Goal: Information Seeking & Learning: Check status

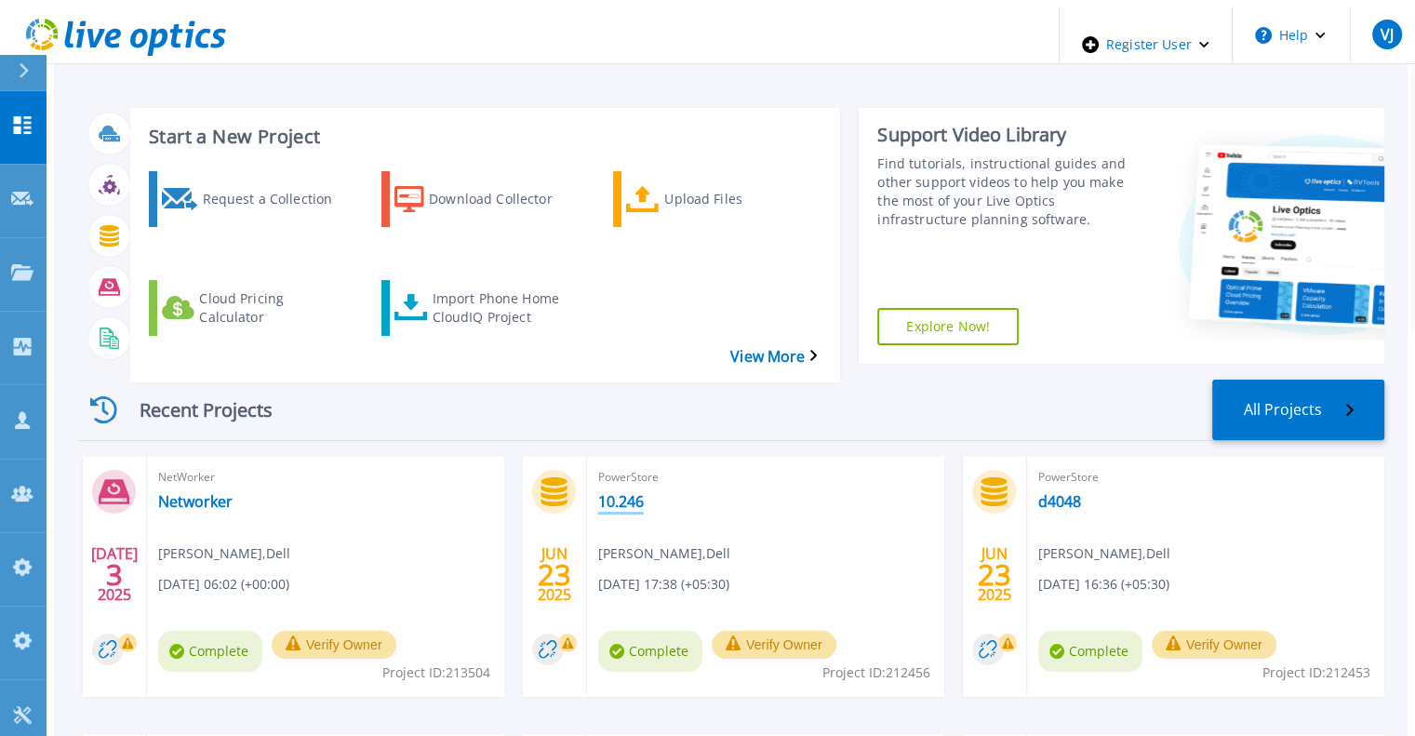
click at [607, 492] on link "10.246" at bounding box center [621, 501] width 46 height 19
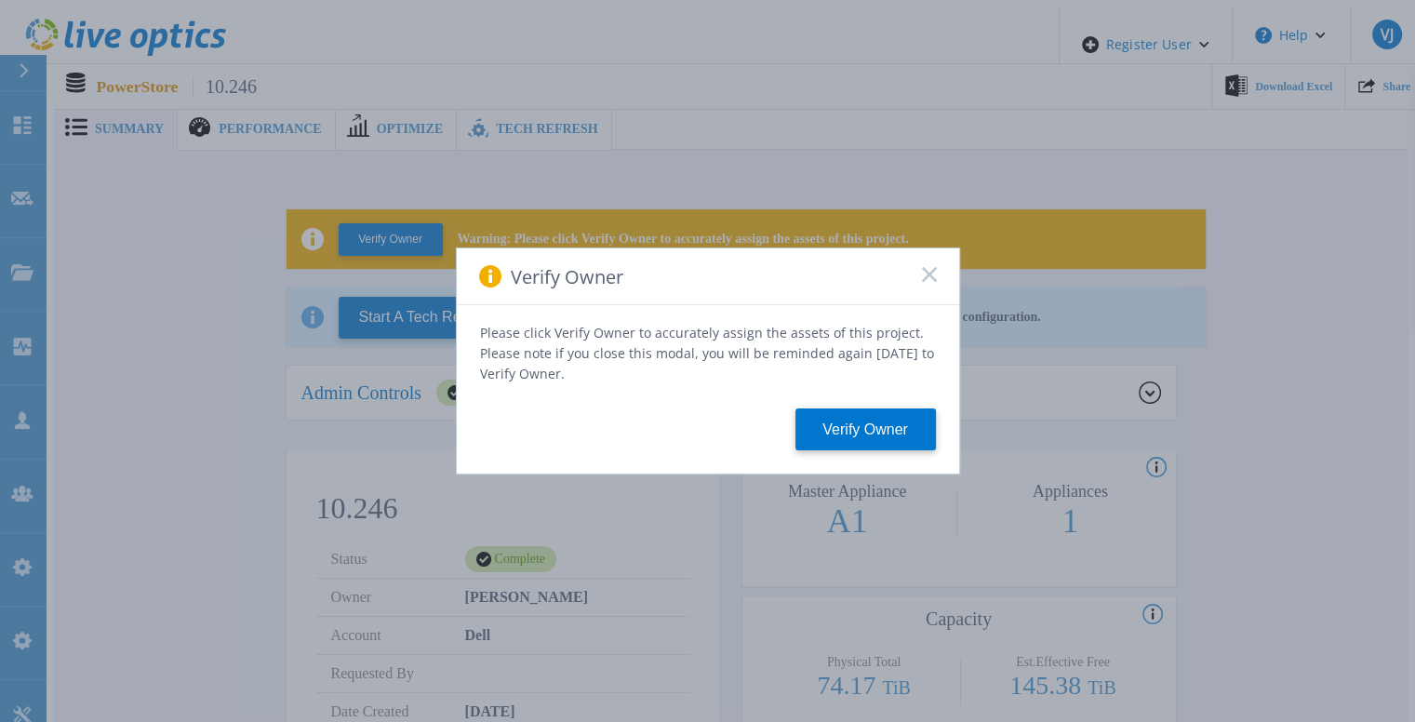
click at [930, 273] on div "Verify Owner" at bounding box center [708, 276] width 503 height 57
click at [927, 281] on rect at bounding box center [929, 274] width 16 height 16
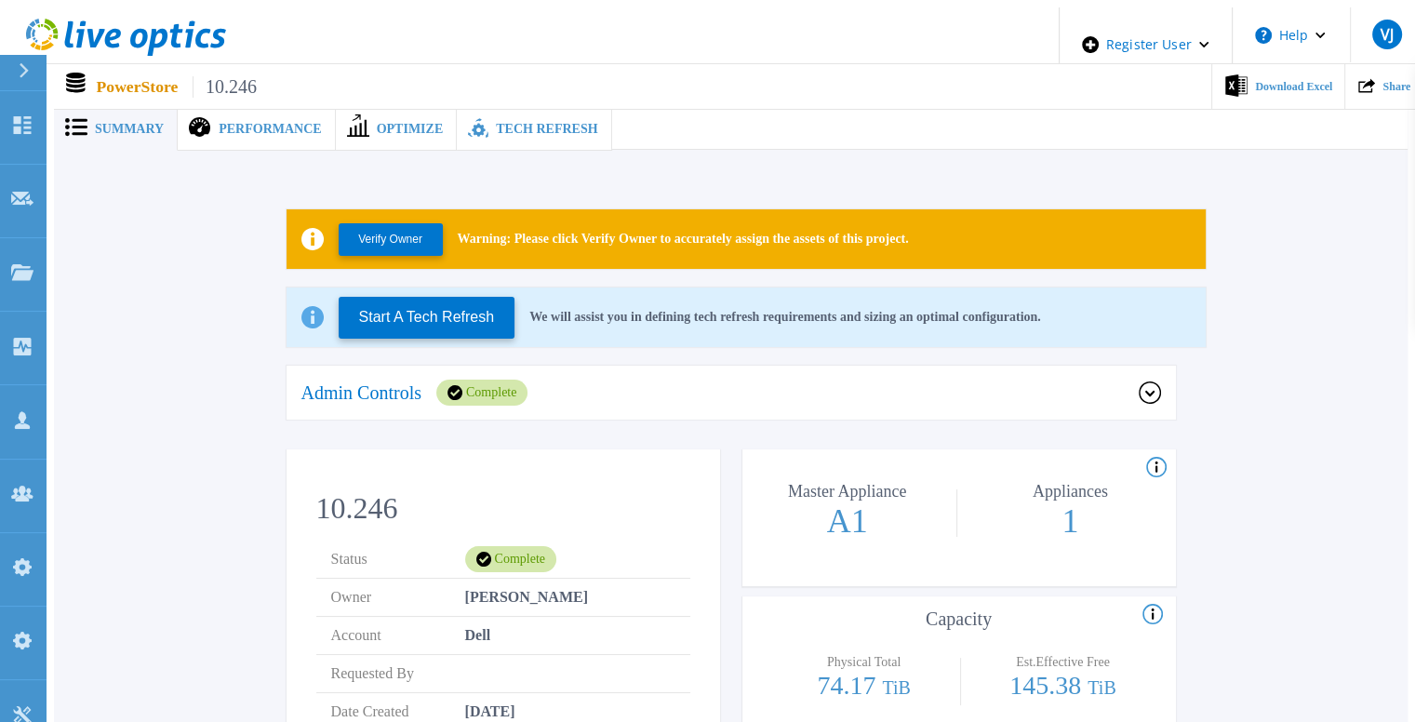
click at [240, 130] on div "Performance" at bounding box center [256, 129] width 157 height 43
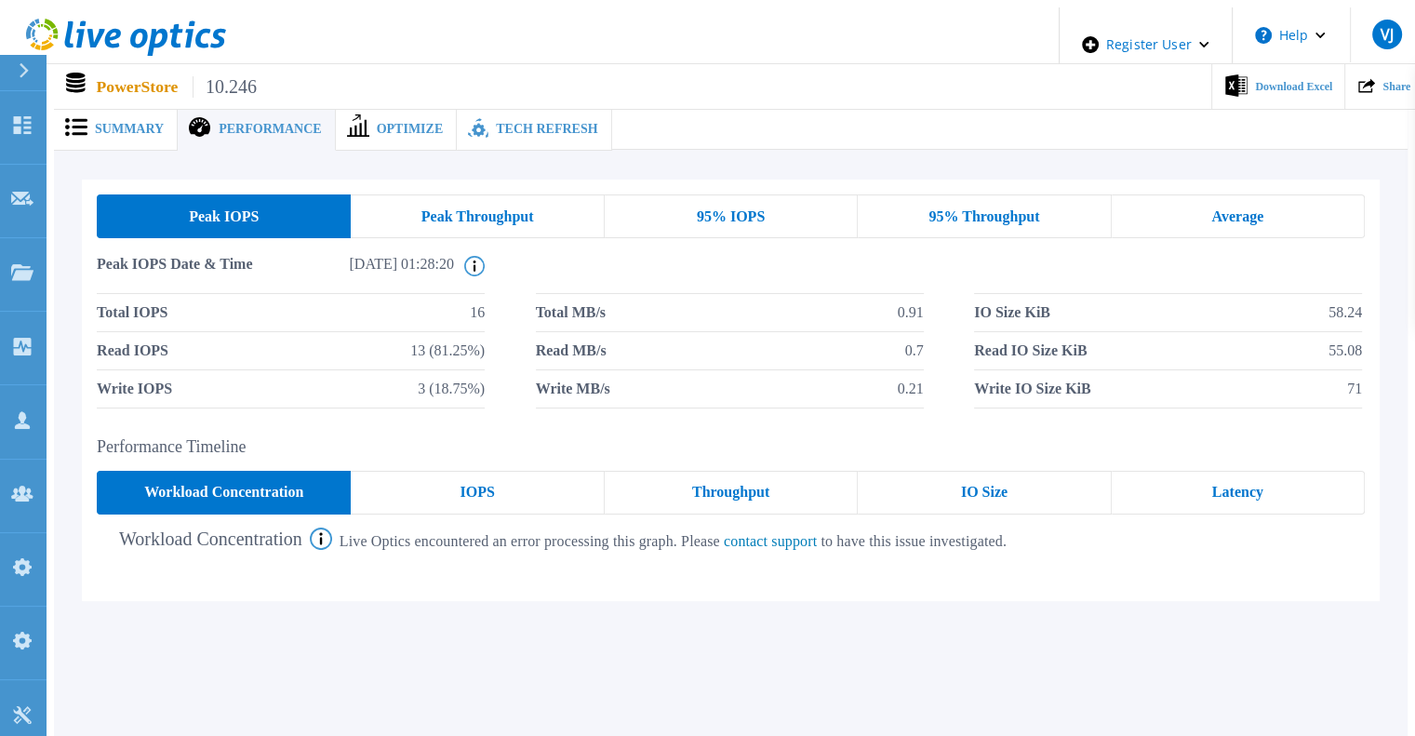
click at [353, 118] on span at bounding box center [356, 128] width 41 height 20
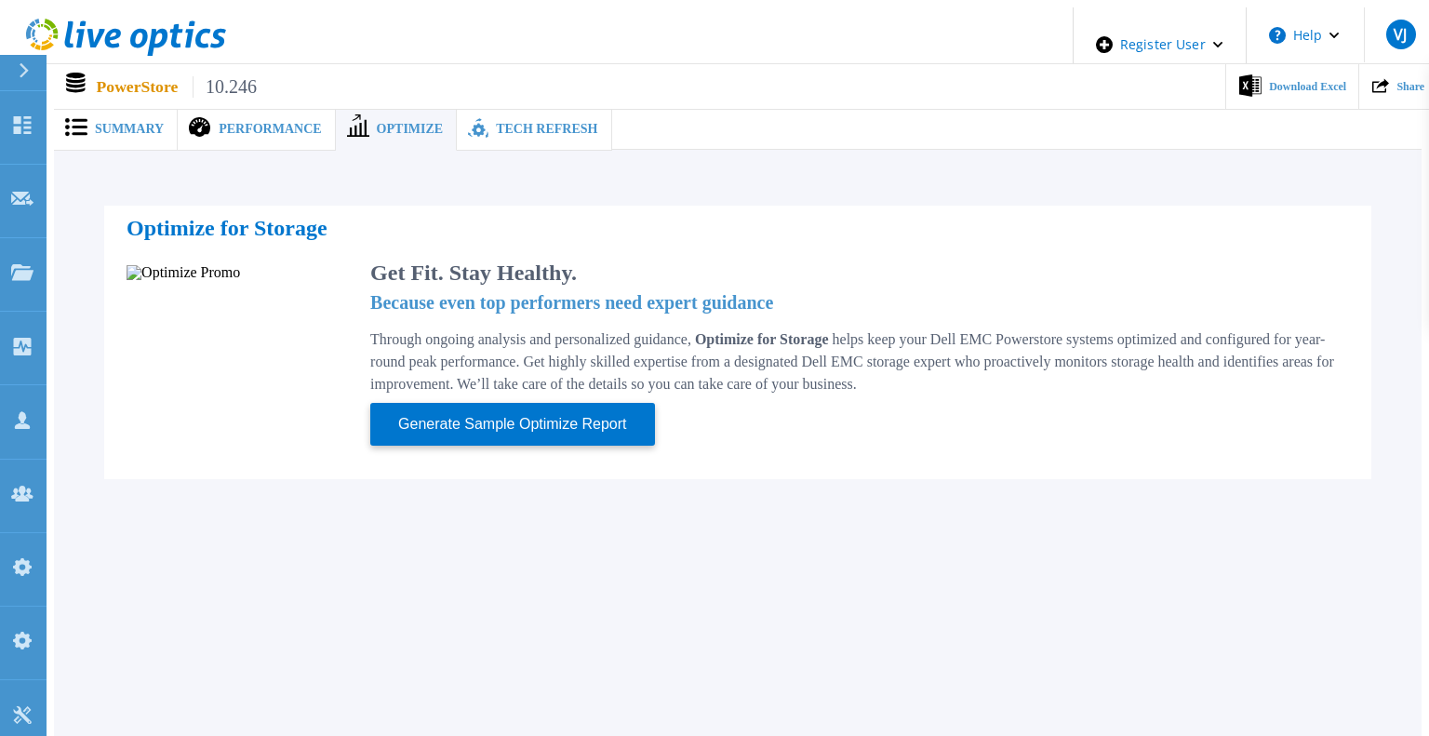
click at [491, 111] on div "Tech Refresh" at bounding box center [534, 129] width 154 height 43
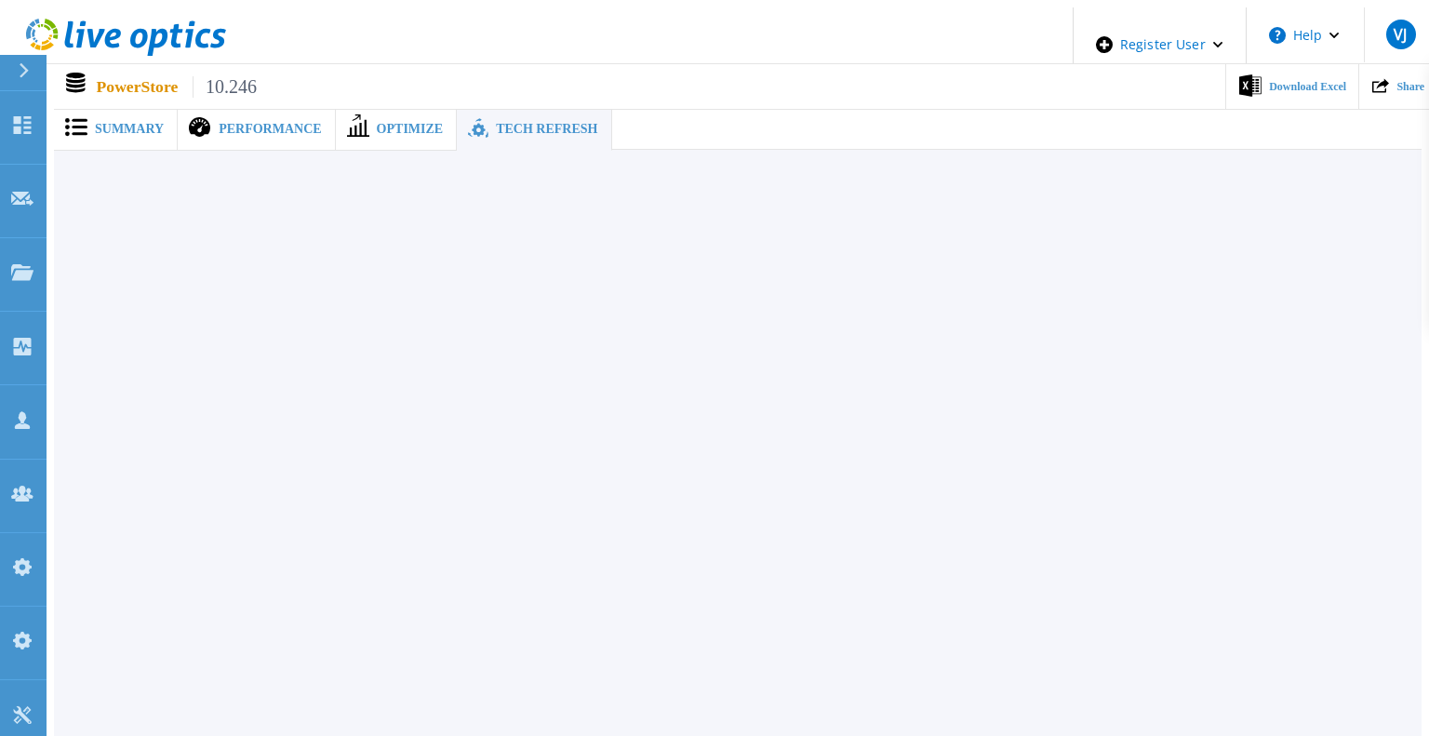
click at [122, 123] on span "Summary" at bounding box center [129, 129] width 69 height 13
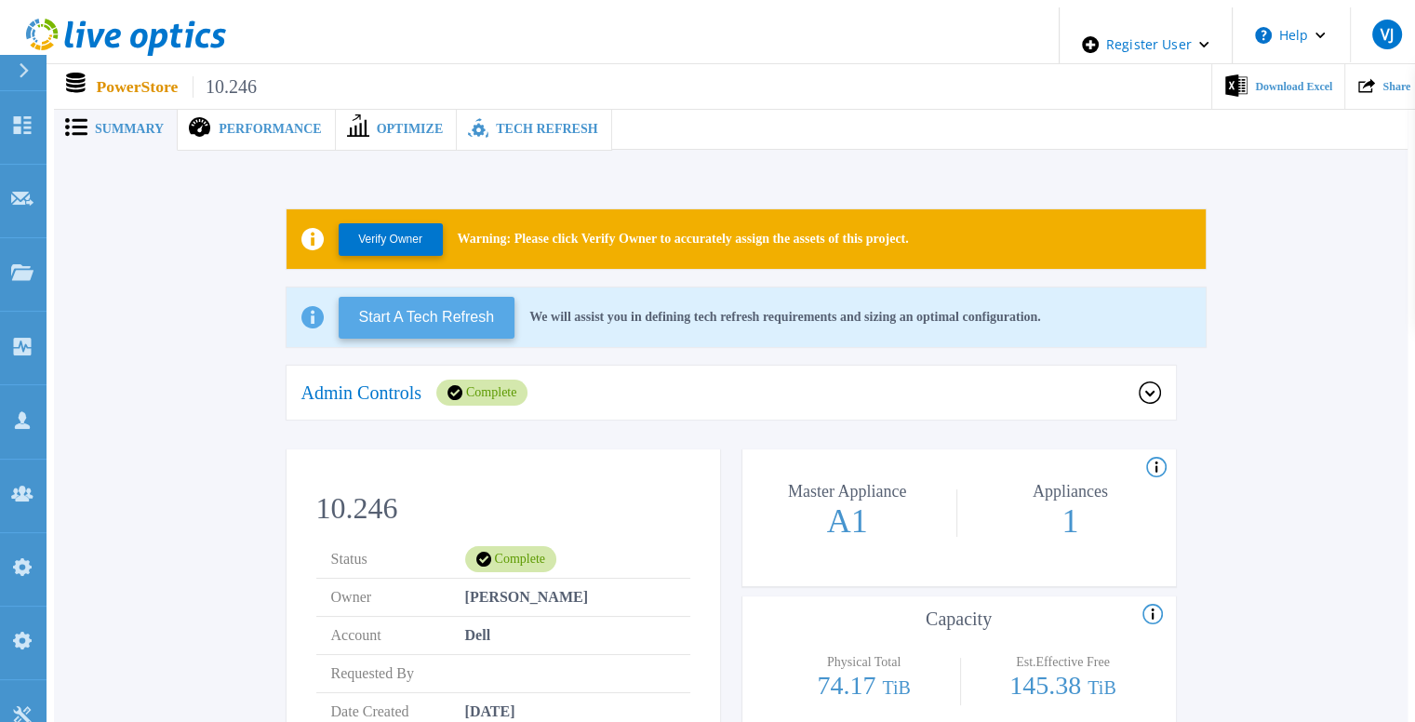
click at [424, 315] on button "Start A Tech Refresh" at bounding box center [427, 318] width 177 height 42
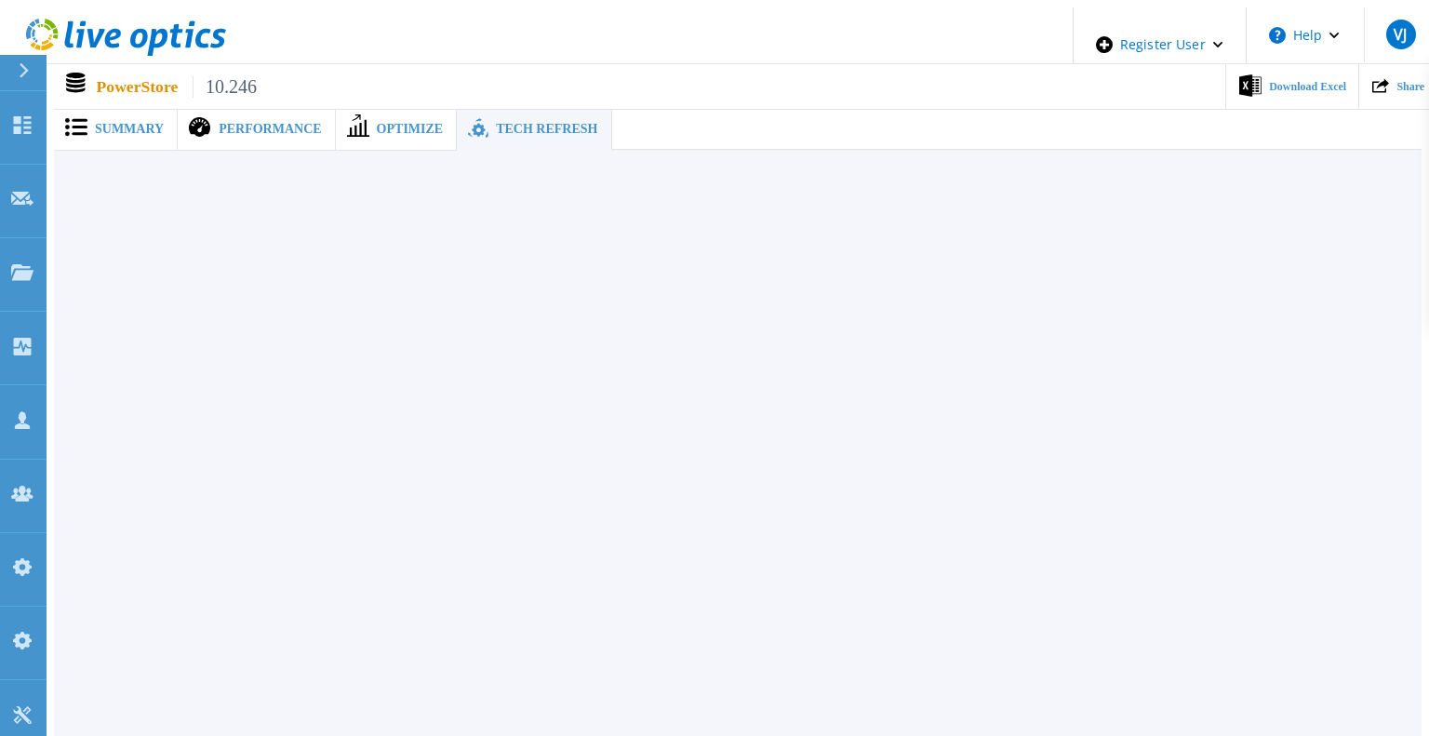
click at [23, 64] on icon at bounding box center [24, 70] width 10 height 15
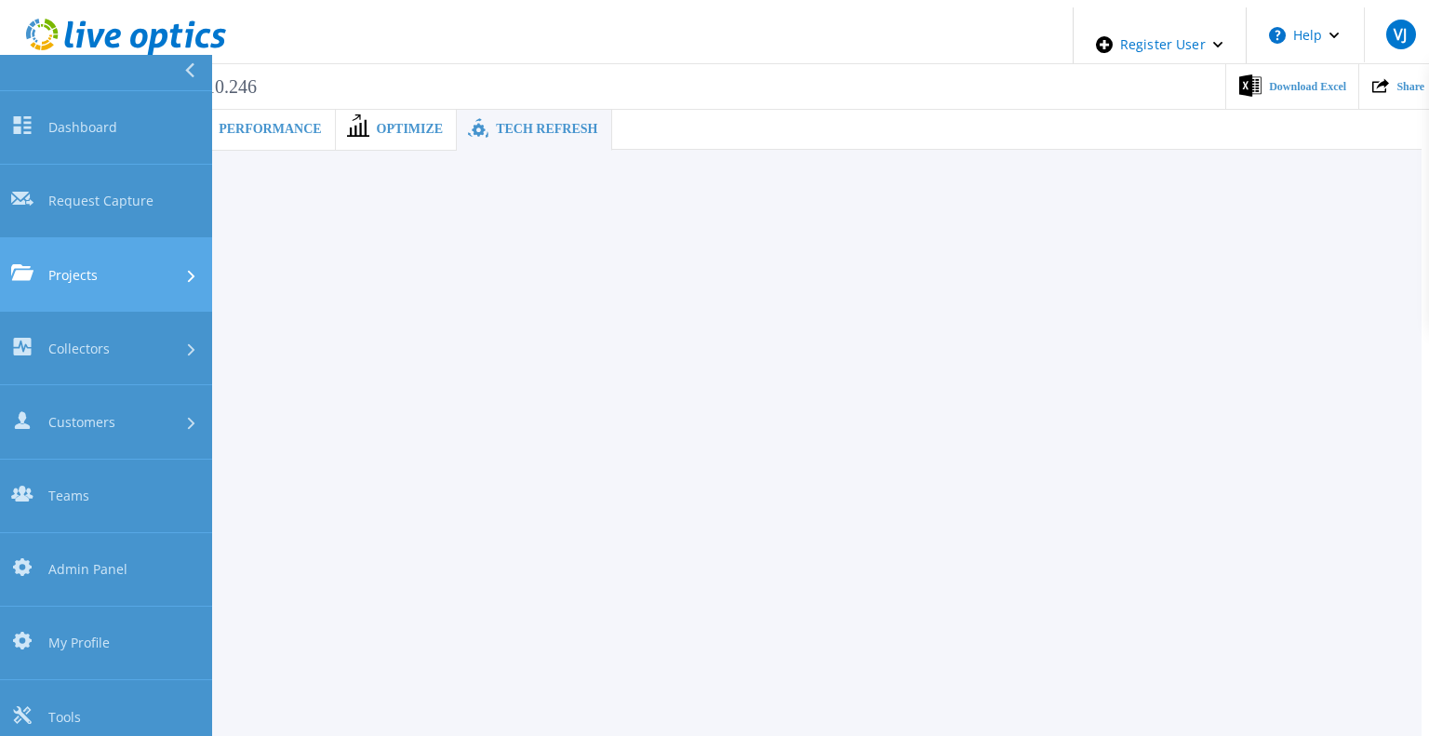
click at [141, 264] on div "Projects" at bounding box center [106, 274] width 190 height 20
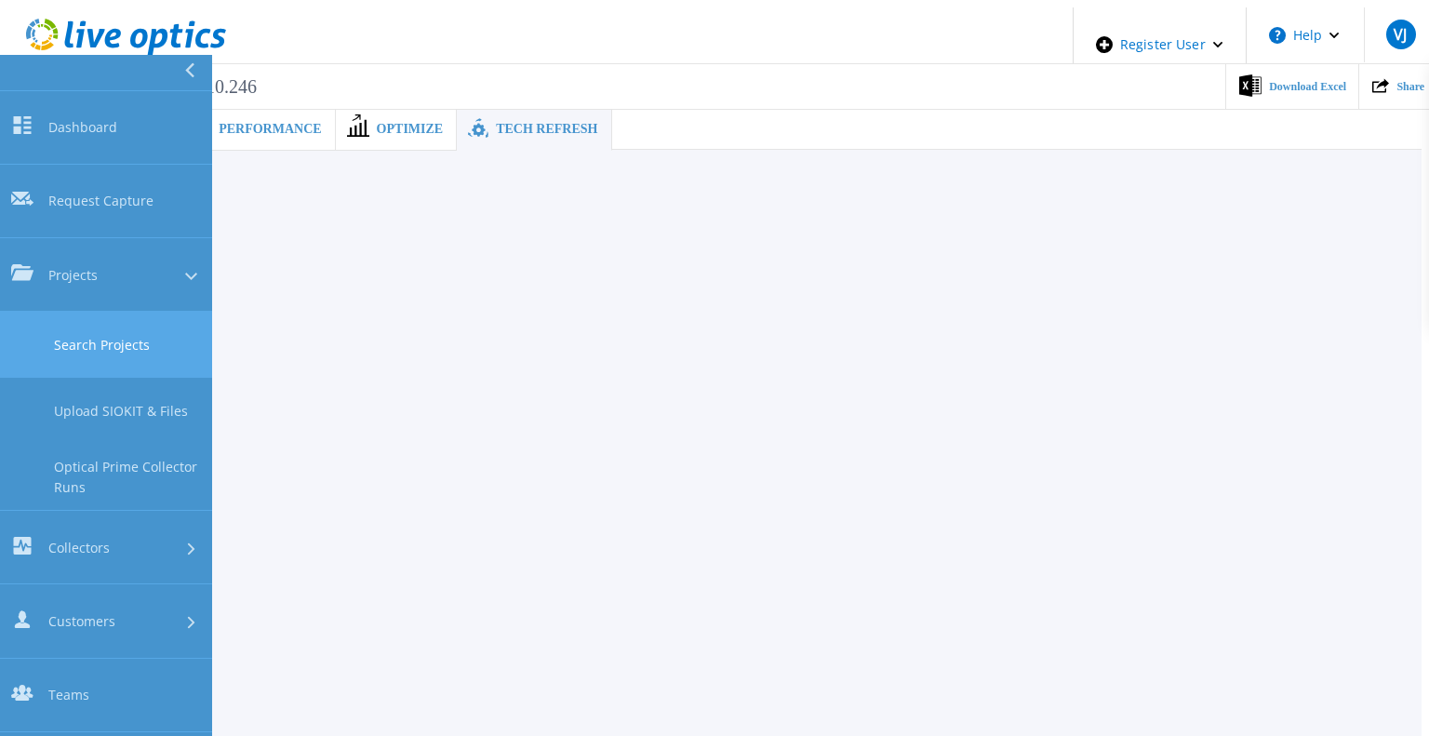
click at [149, 312] on link "Search Projects" at bounding box center [106, 345] width 212 height 66
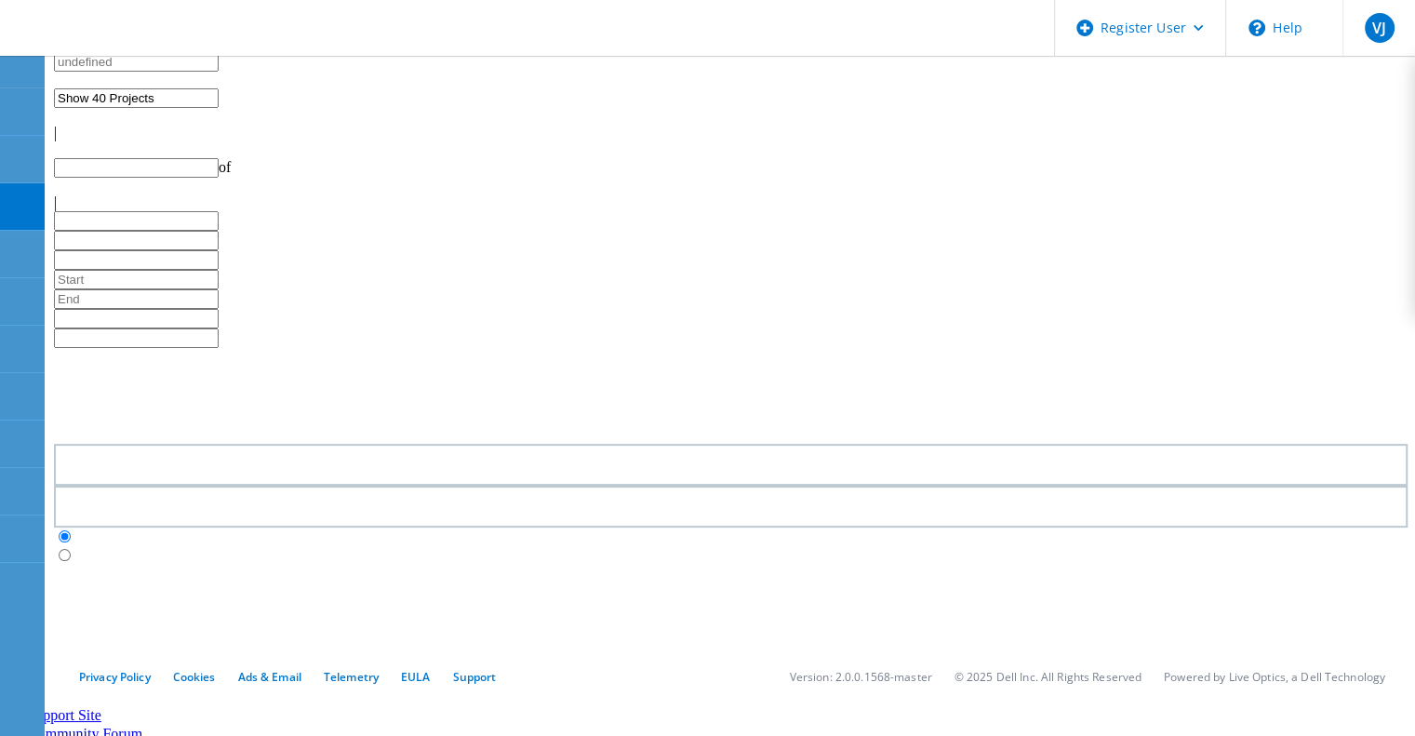
type input "1"
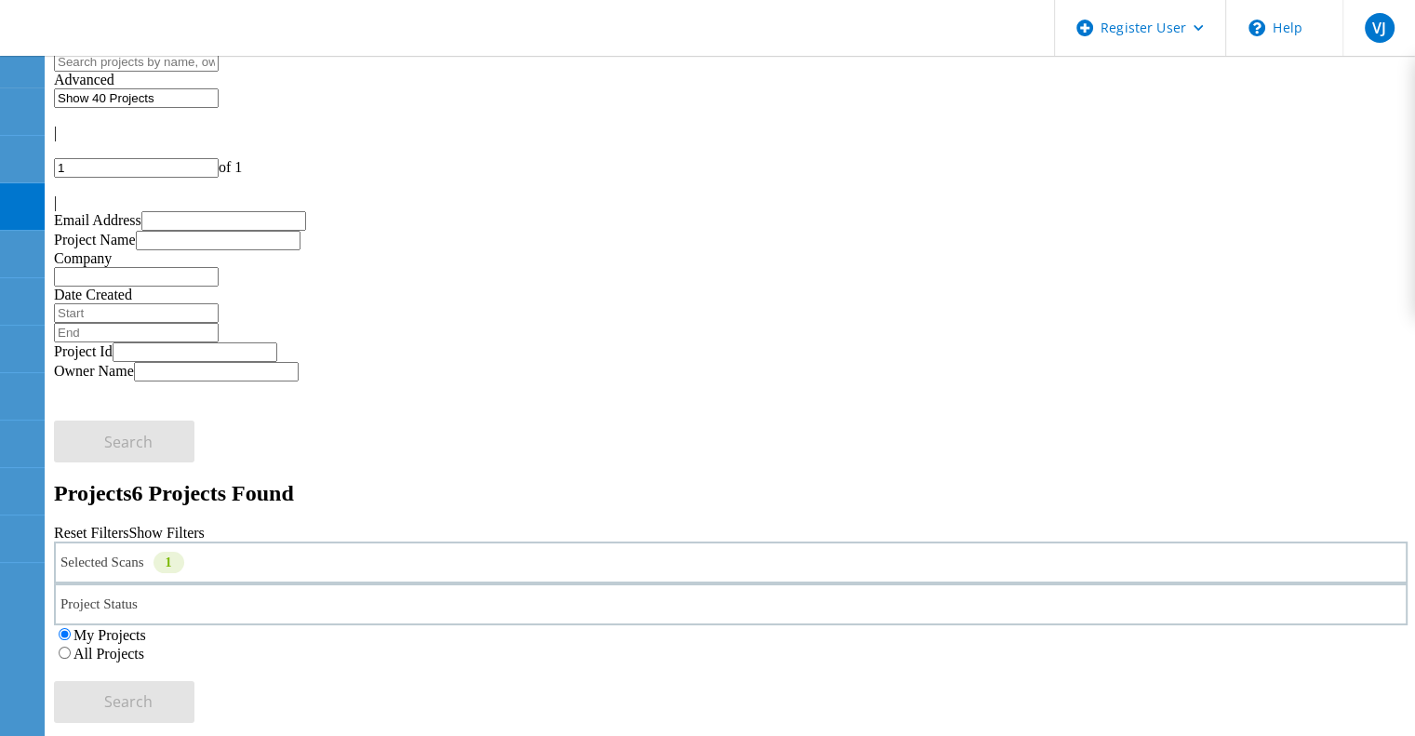
click at [1152, 625] on div "My Projects All Projects" at bounding box center [731, 643] width 1354 height 37
click at [144, 646] on label "All Projects" at bounding box center [109, 654] width 71 height 16
click at [71, 647] on input "All Projects" at bounding box center [65, 653] width 12 height 12
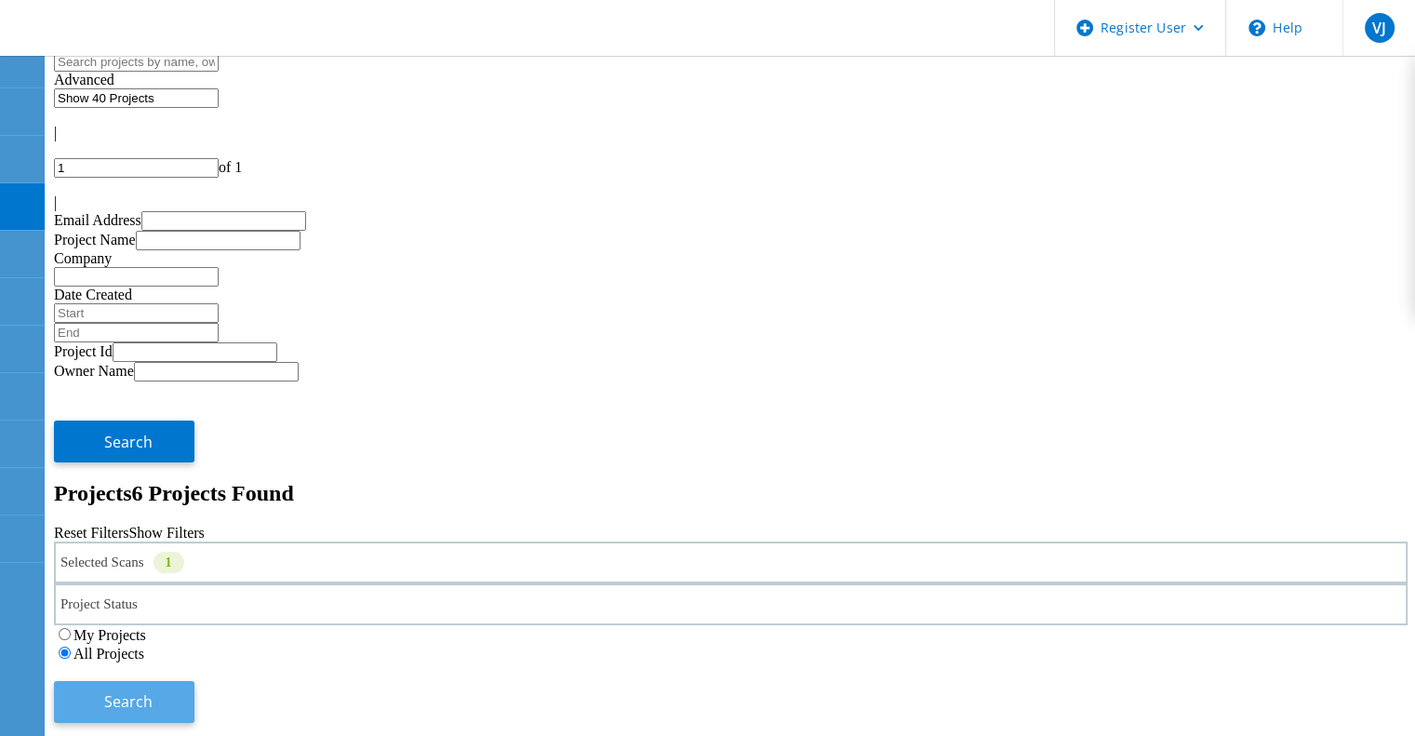
click at [194, 681] on button "Search" at bounding box center [124, 702] width 141 height 42
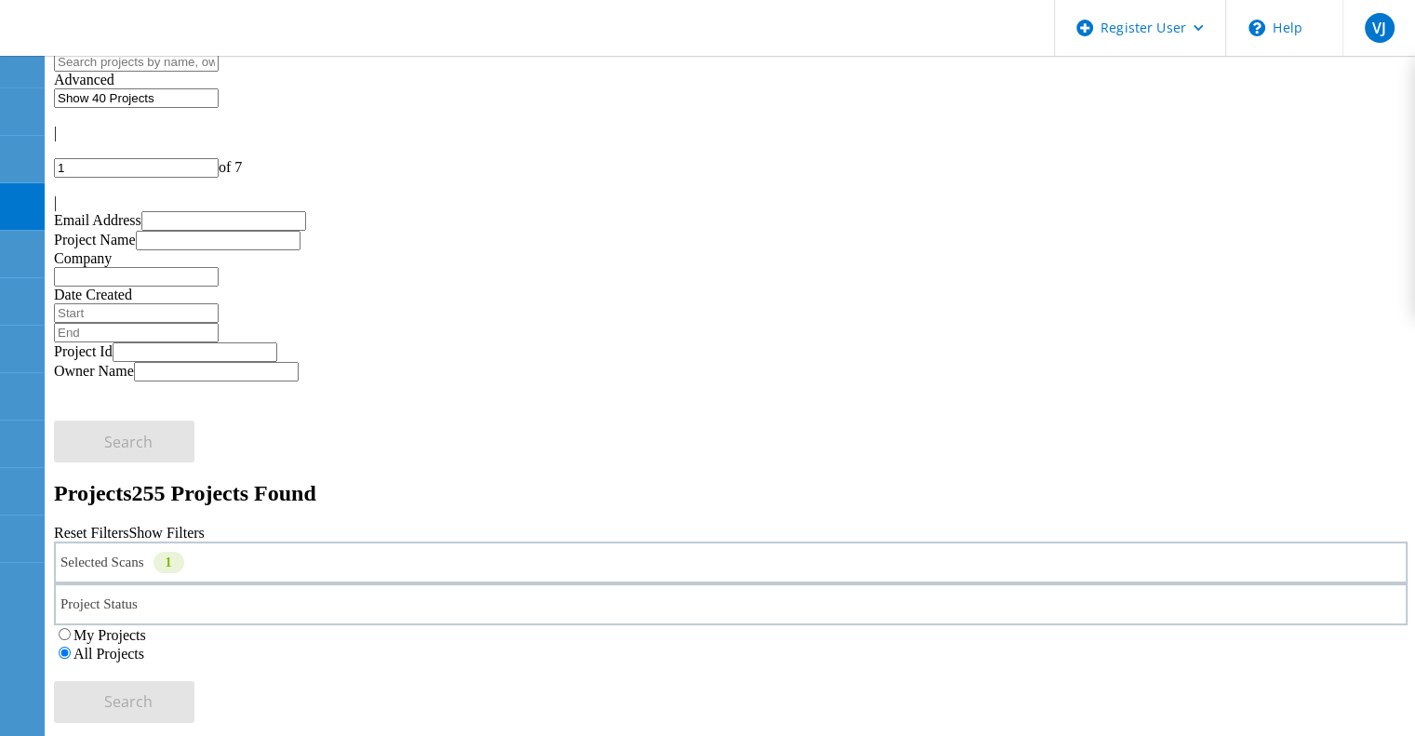
click at [280, 542] on div "Selected Scans 1" at bounding box center [731, 563] width 1354 height 42
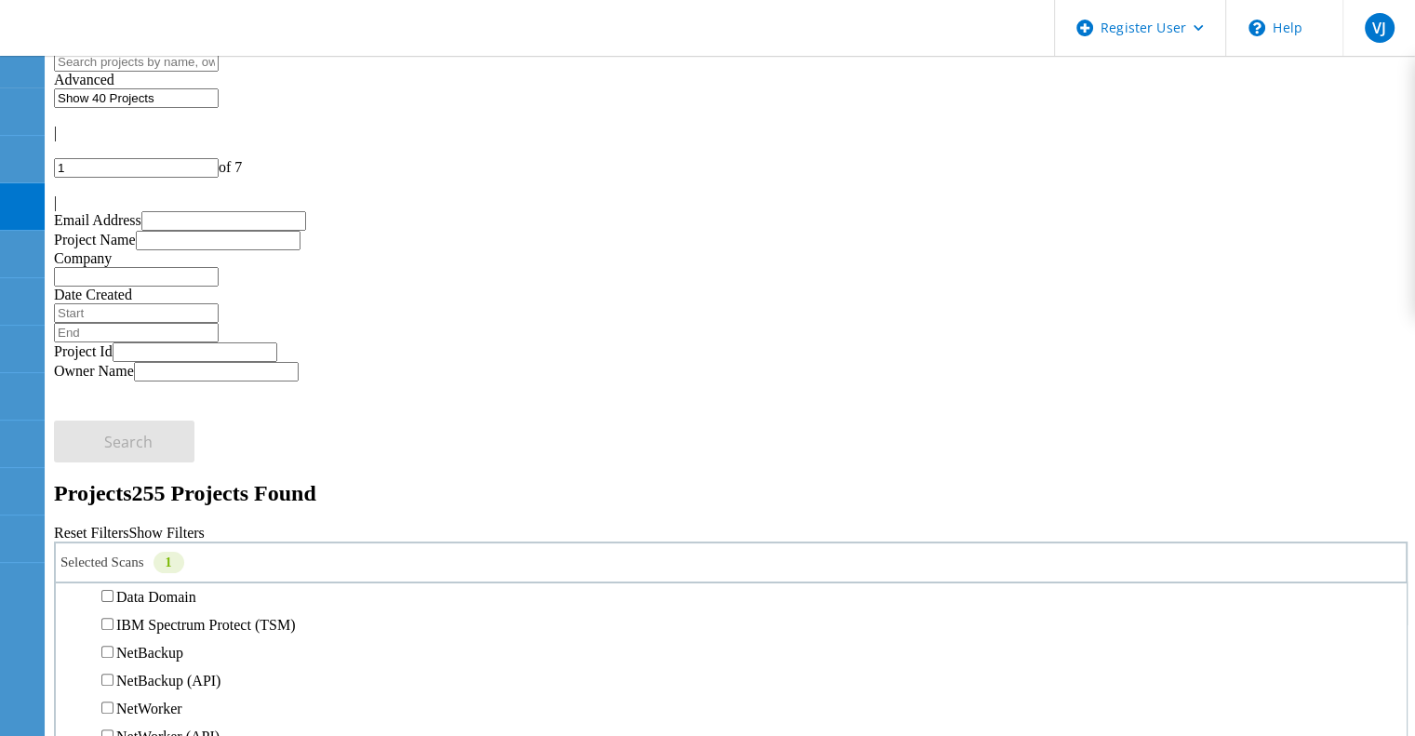
scroll to position [865, 0]
